Goal: Obtain resource: Obtain resource

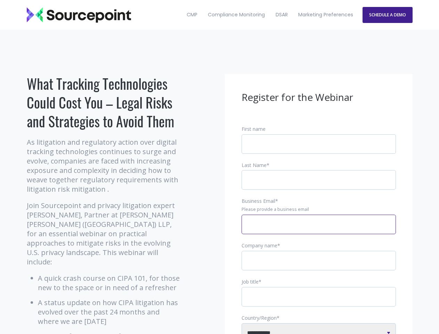
click at [319, 230] on input "Business Email *" at bounding box center [319, 223] width 154 height 19
